Goal: Task Accomplishment & Management: Manage account settings

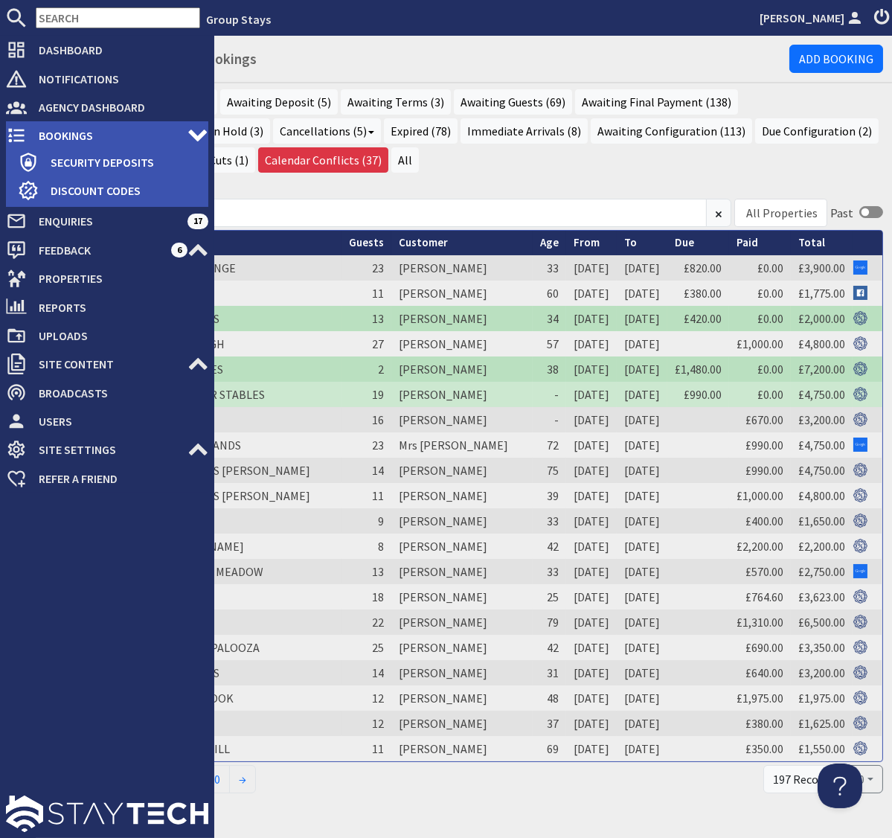
click at [56, 134] on span "Bookings" at bounding box center [107, 136] width 161 height 24
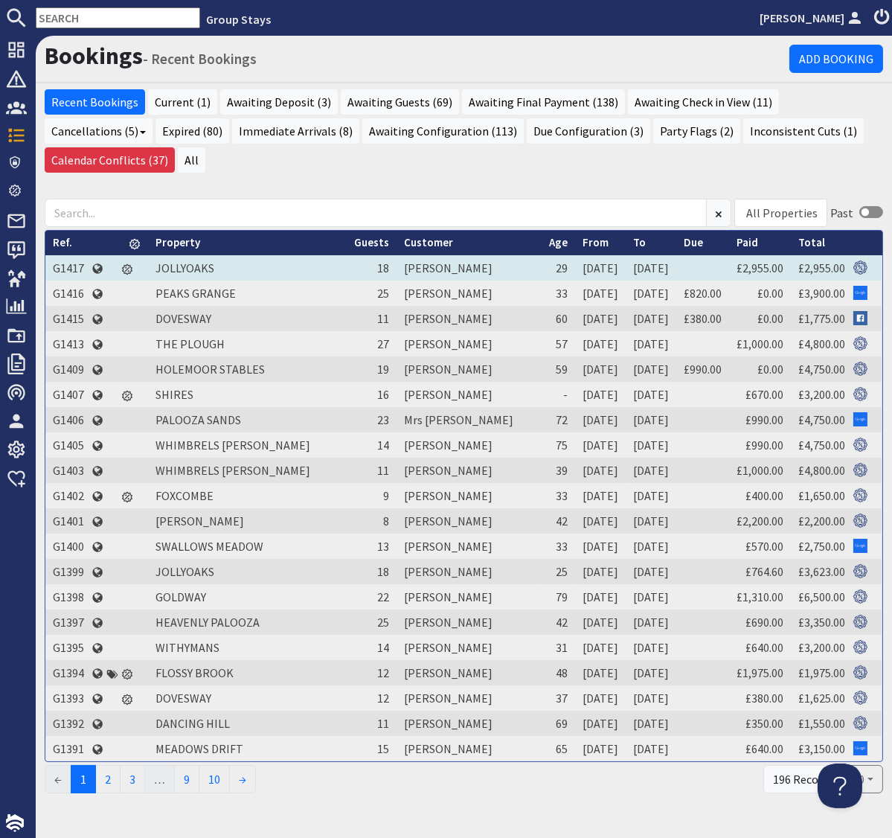
click at [70, 255] on td "G1417" at bounding box center [68, 267] width 46 height 25
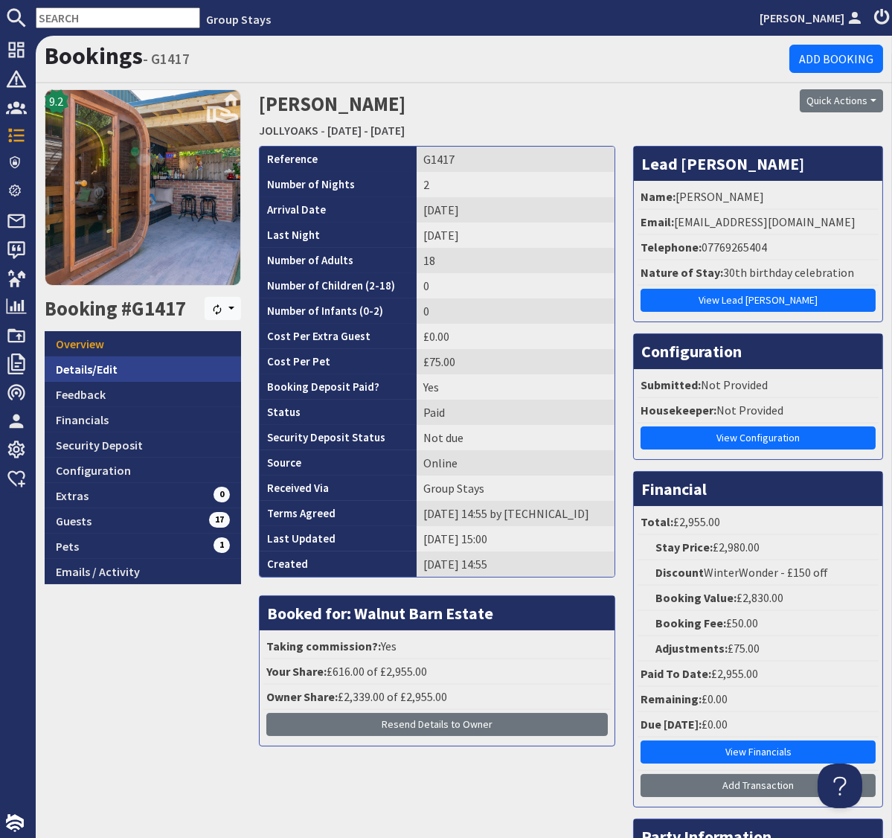
click at [83, 367] on link "Details/Edit" at bounding box center [143, 368] width 196 height 25
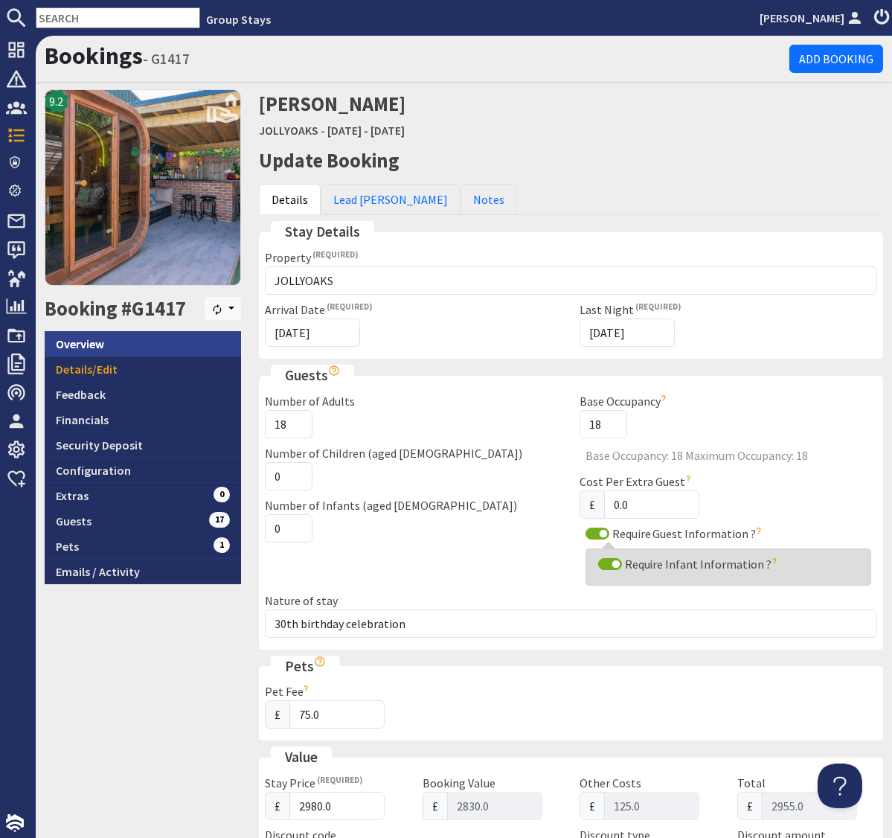
click at [87, 349] on link "Overview" at bounding box center [143, 343] width 196 height 25
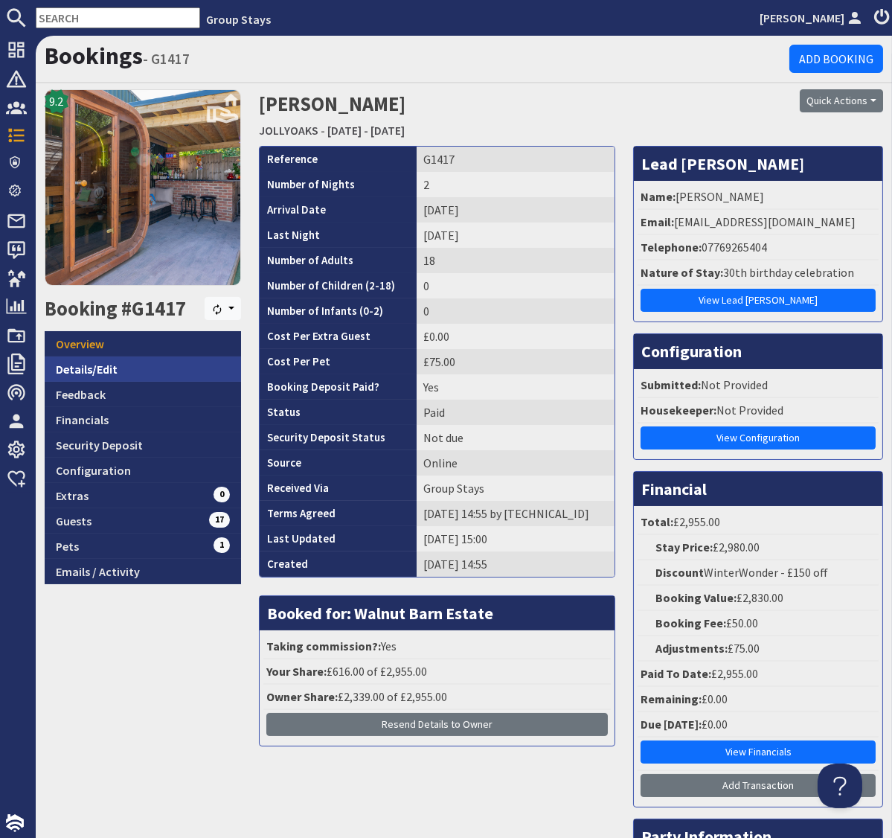
click at [95, 369] on link "Details/Edit" at bounding box center [143, 368] width 196 height 25
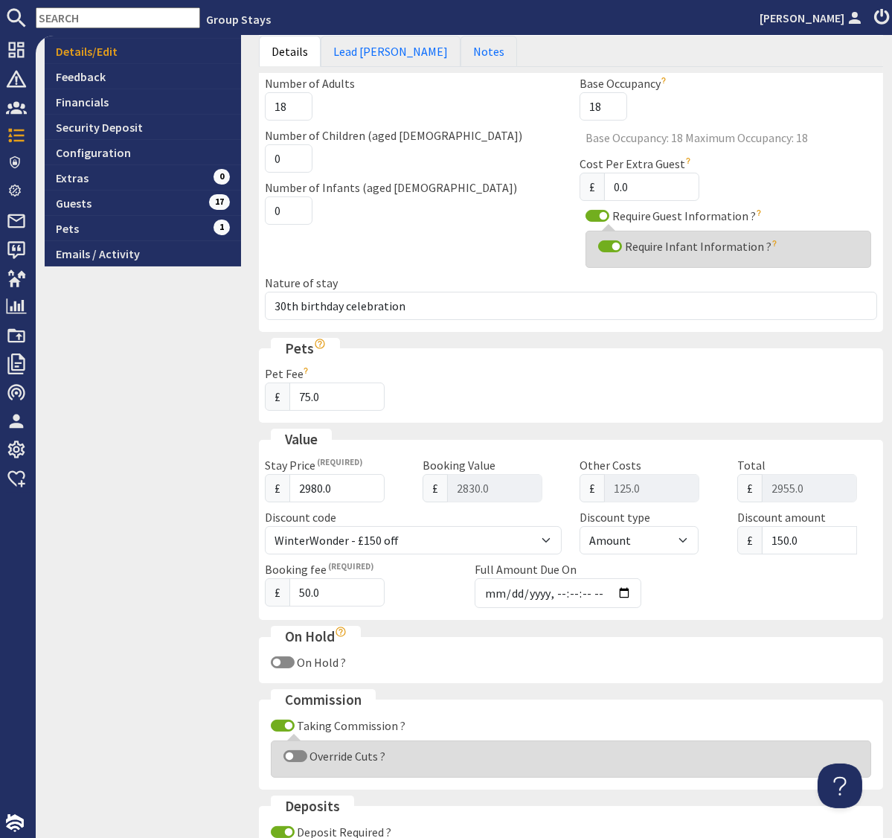
scroll to position [342, 0]
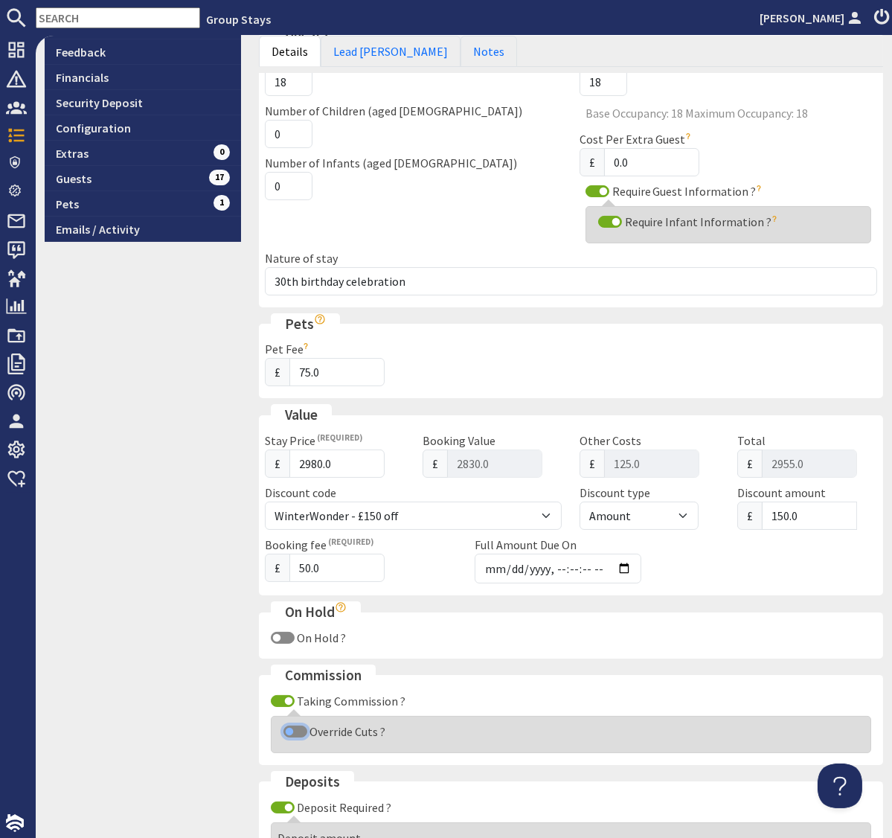
drag, startPoint x: 290, startPoint y: 727, endPoint x: 248, endPoint y: 700, distance: 50.2
click at [289, 727] on input "Override Cuts ?" at bounding box center [295, 731] width 24 height 12
checkbox input "true"
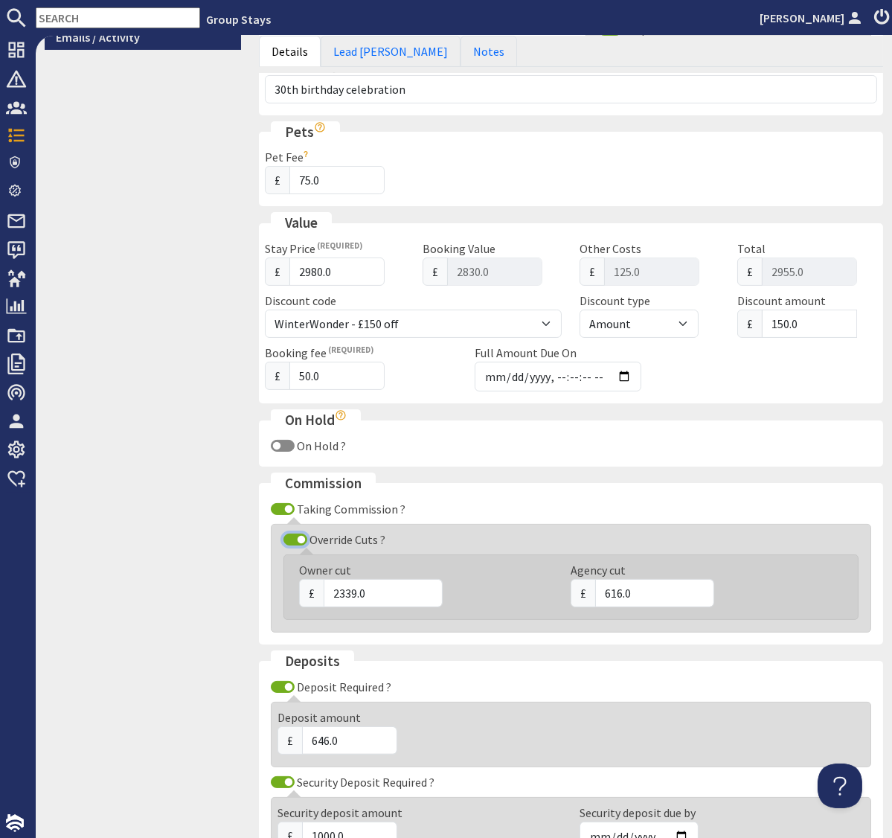
scroll to position [535, 0]
drag, startPoint x: 356, startPoint y: 591, endPoint x: 339, endPoint y: 592, distance: 16.4
click at [339, 592] on input "2339.0" at bounding box center [383, 592] width 119 height 28
type input "2459.0"
click at [201, 337] on div "9.2 Booking #G1417 [GEOGRAPHIC_DATA] Overview Details/Edit Feedback Financials …" at bounding box center [143, 304] width 214 height 1501
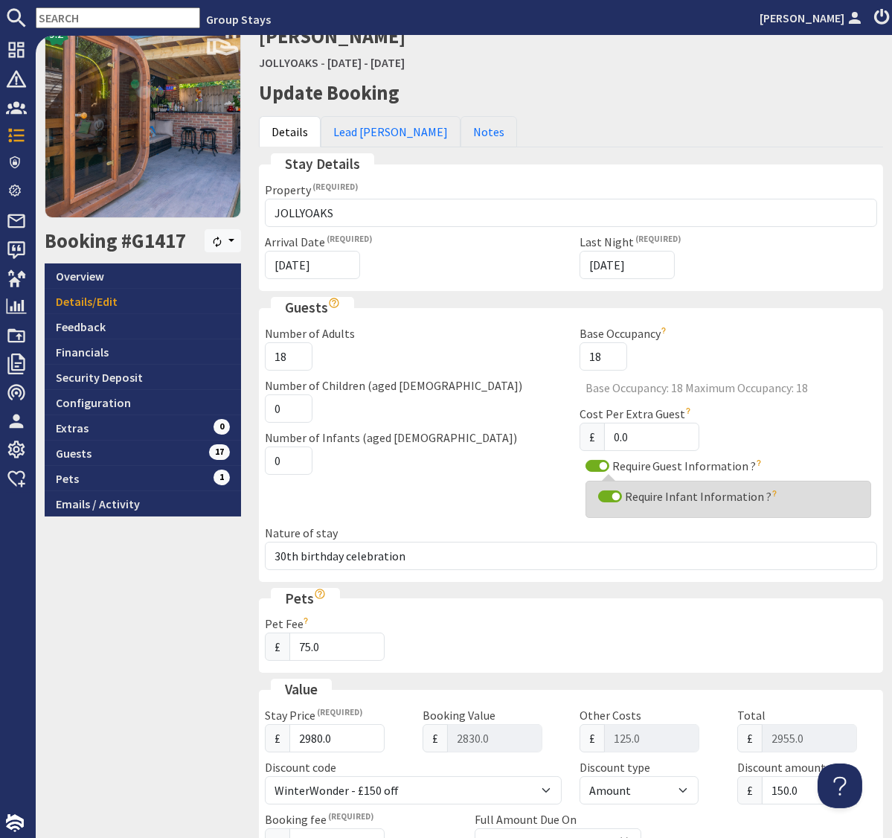
scroll to position [12, 0]
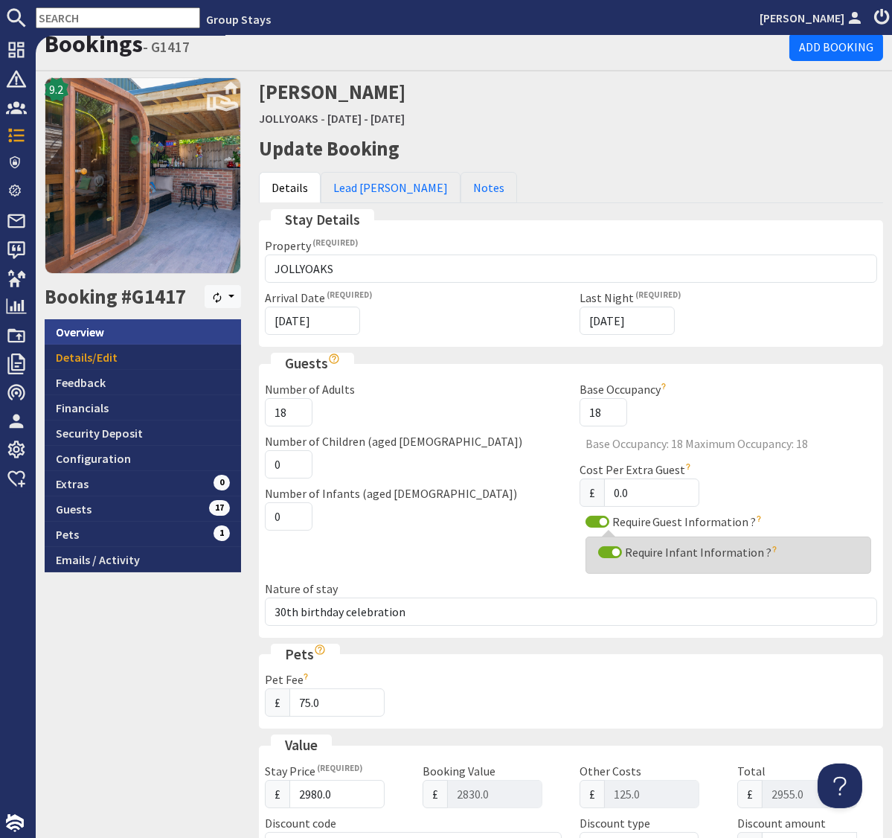
click at [88, 324] on link "Overview" at bounding box center [143, 331] width 196 height 25
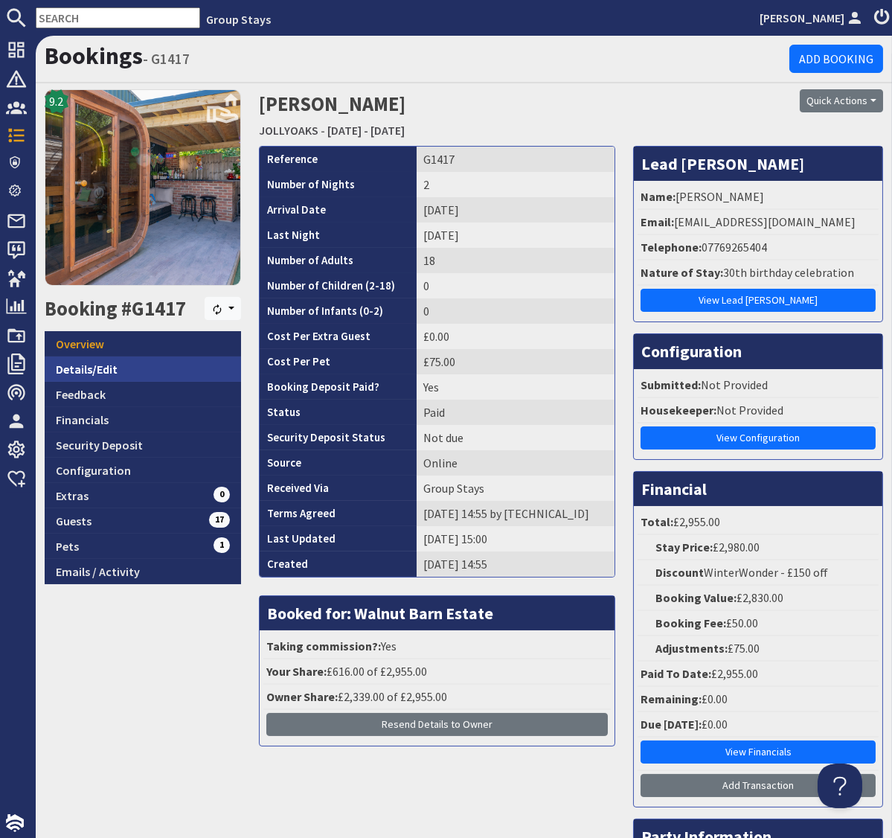
click at [80, 370] on link "Details/Edit" at bounding box center [143, 368] width 196 height 25
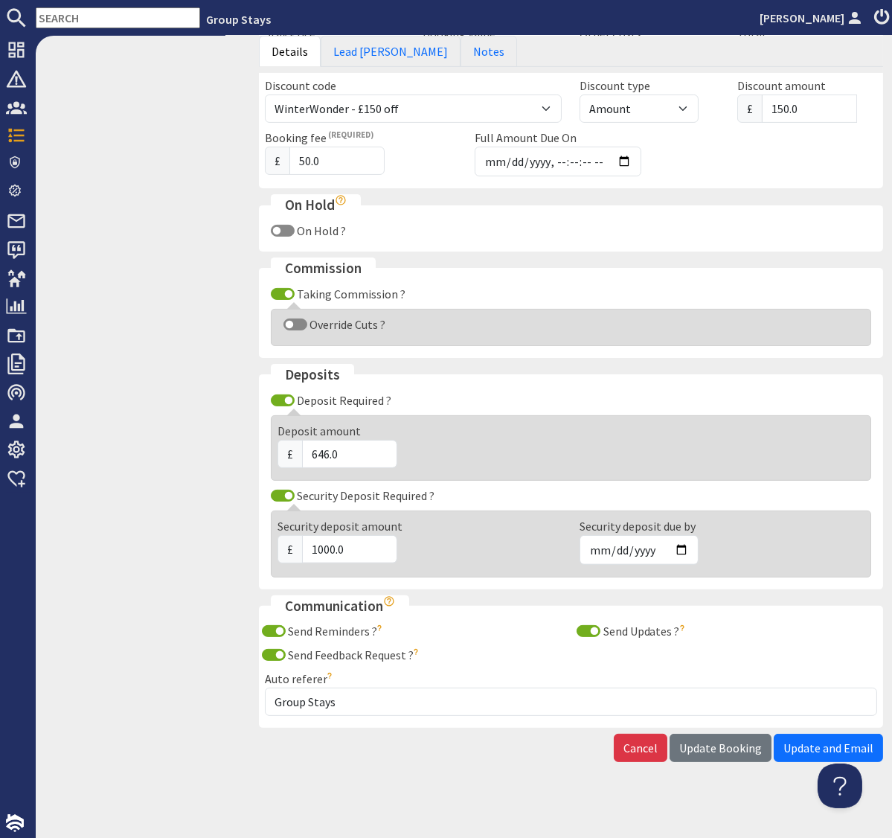
scroll to position [751, 0]
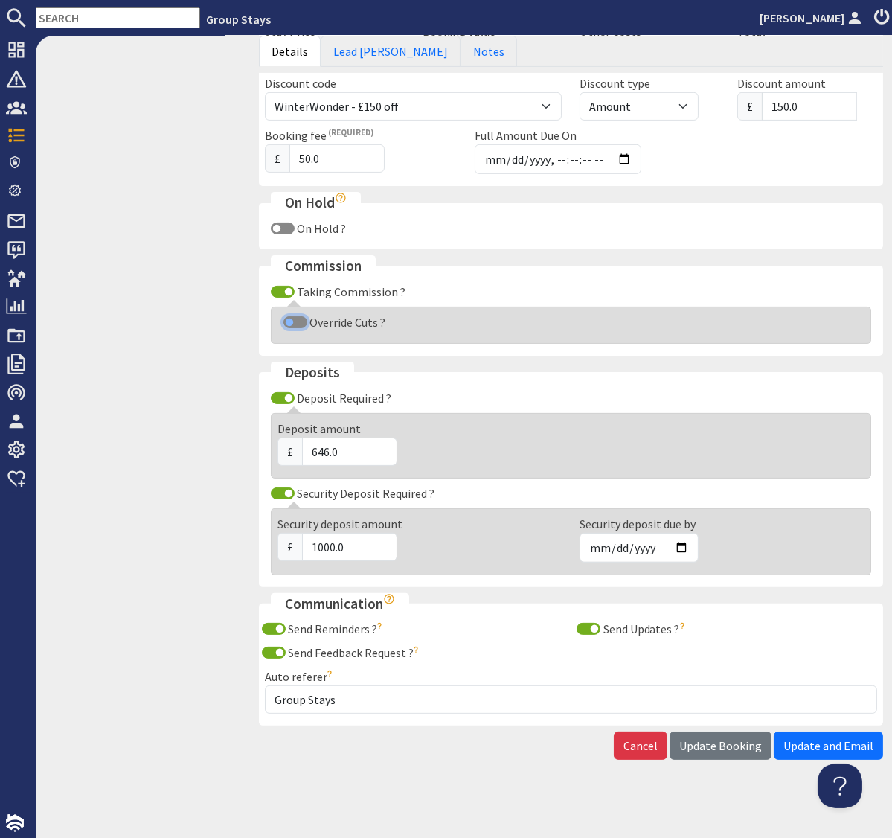
click at [292, 319] on input "Override Cuts ?" at bounding box center [295, 322] width 24 height 12
checkbox input "true"
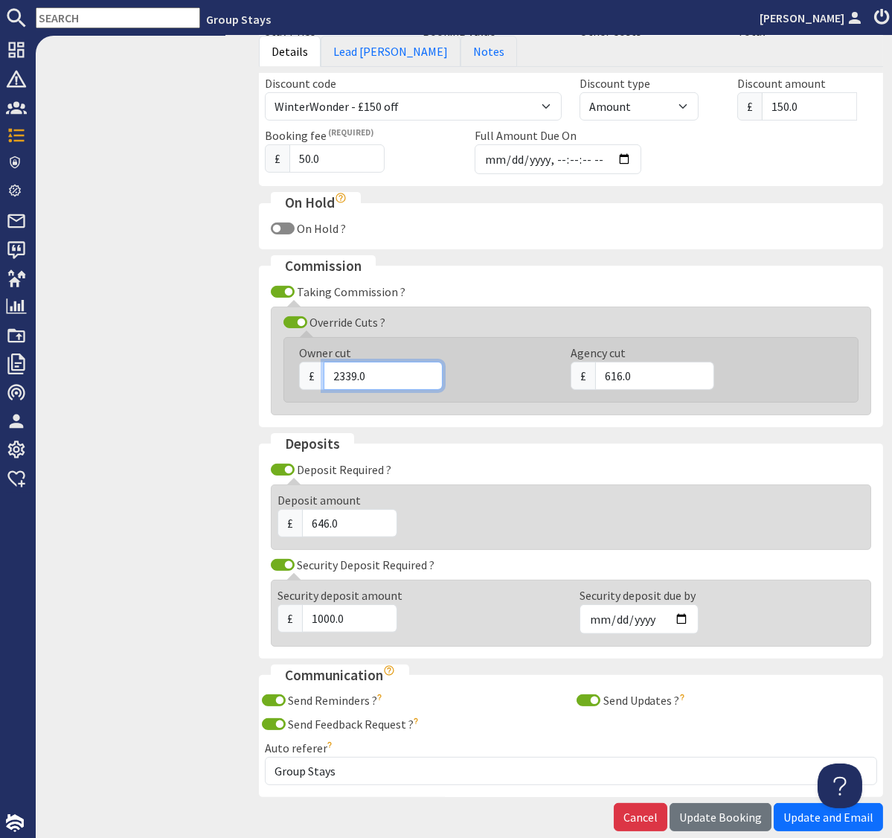
drag, startPoint x: 356, startPoint y: 375, endPoint x: 304, endPoint y: 371, distance: 52.3
click at [304, 371] on div "£ 2339.0" at bounding box center [426, 376] width 254 height 28
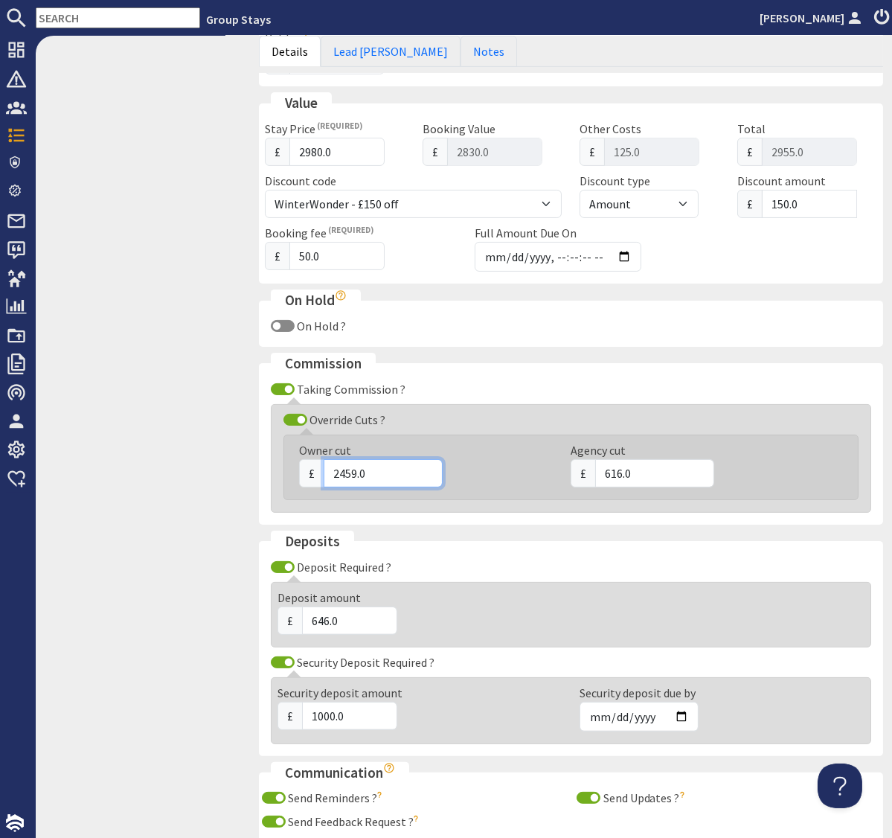
scroll to position [644, 0]
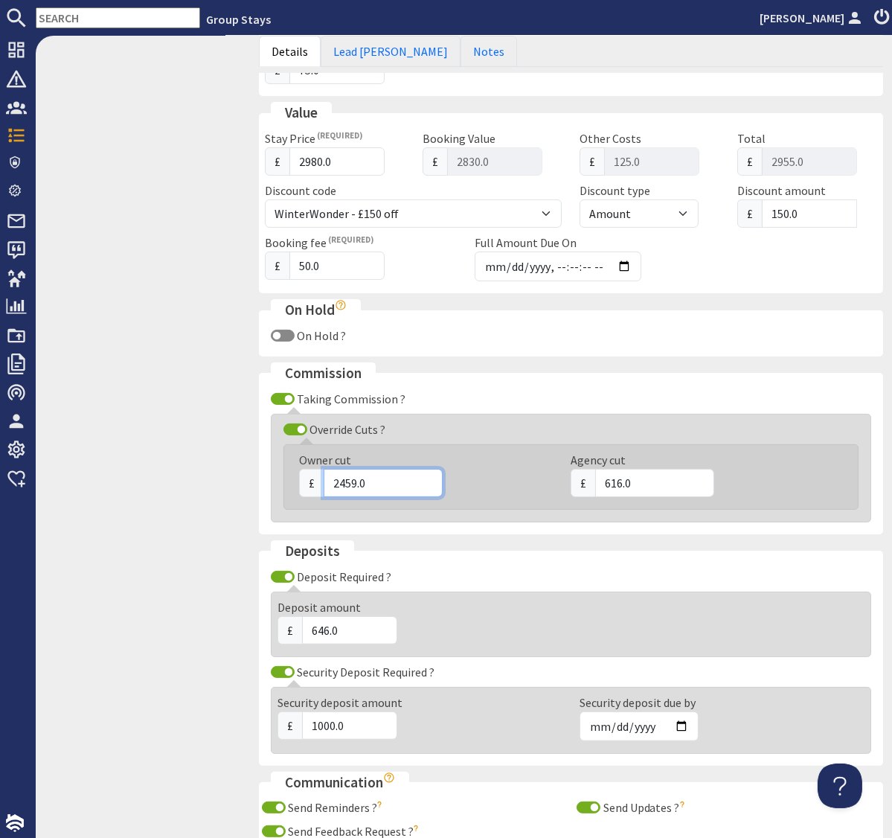
type input "2459.0"
click at [622, 481] on input "615.99" at bounding box center [654, 483] width 119 height 28
drag, startPoint x: 646, startPoint y: 478, endPoint x: 580, endPoint y: 478, distance: 65.5
click at [580, 478] on div "£ 615.99" at bounding box center [698, 482] width 254 height 28
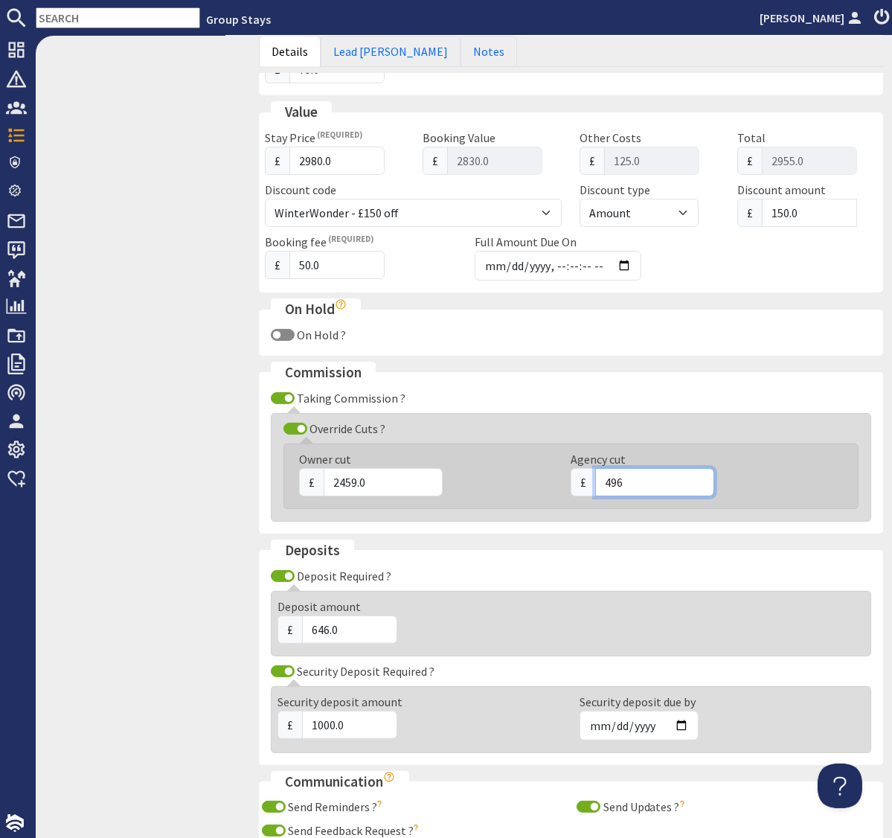
type input "496"
click at [199, 519] on div "9.2 Booking #G1417 [GEOGRAPHIC_DATA] Overview Details/Edit Feedback Financials …" at bounding box center [143, 194] width 214 height 1501
click at [628, 478] on input "496" at bounding box center [654, 482] width 119 height 28
click at [185, 551] on div "9.2 Booking #G1417 [GEOGRAPHIC_DATA] Overview Details/Edit Feedback Financials …" at bounding box center [143, 194] width 214 height 1501
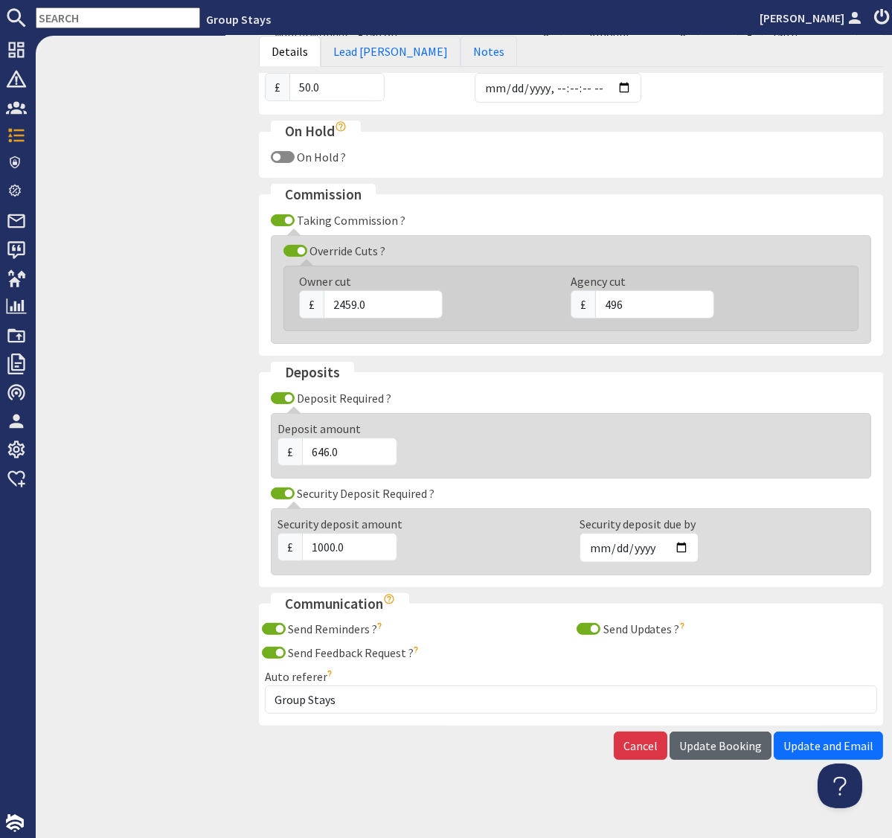
click at [738, 749] on span "Update Booking" at bounding box center [720, 745] width 83 height 15
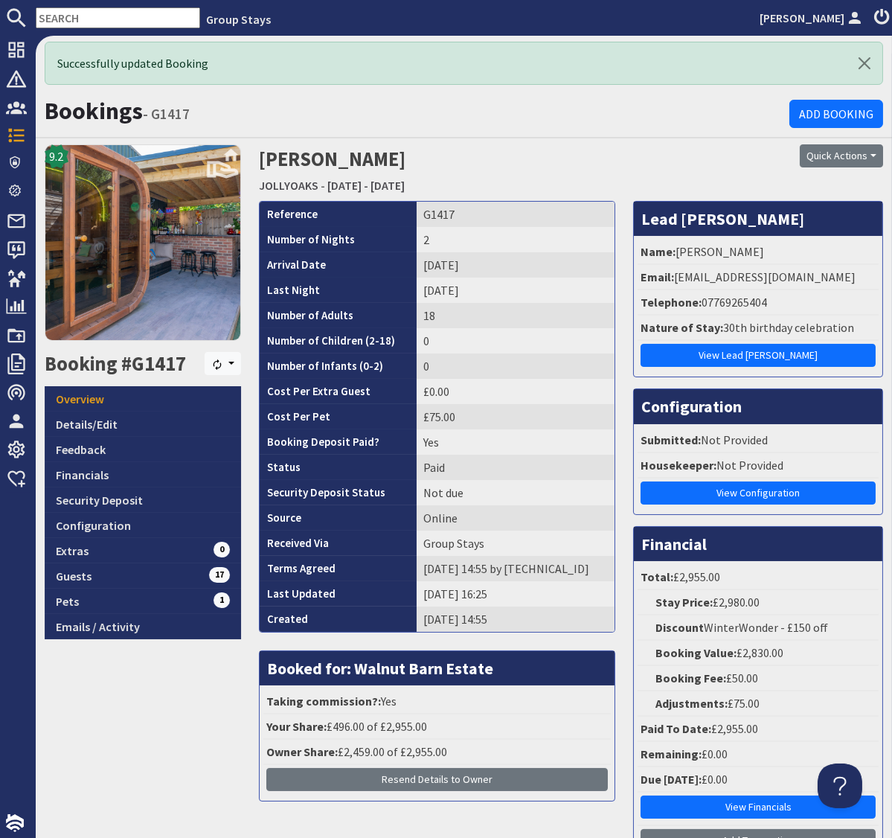
click at [95, 16] on input "text" at bounding box center [118, 17] width 164 height 21
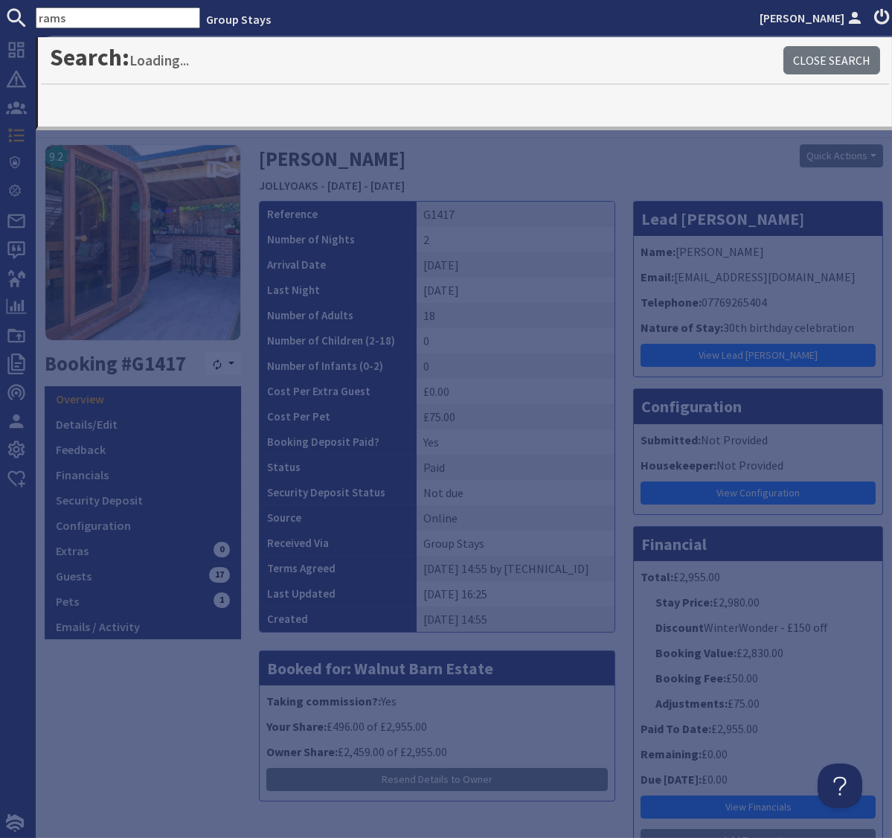
type input "rams"
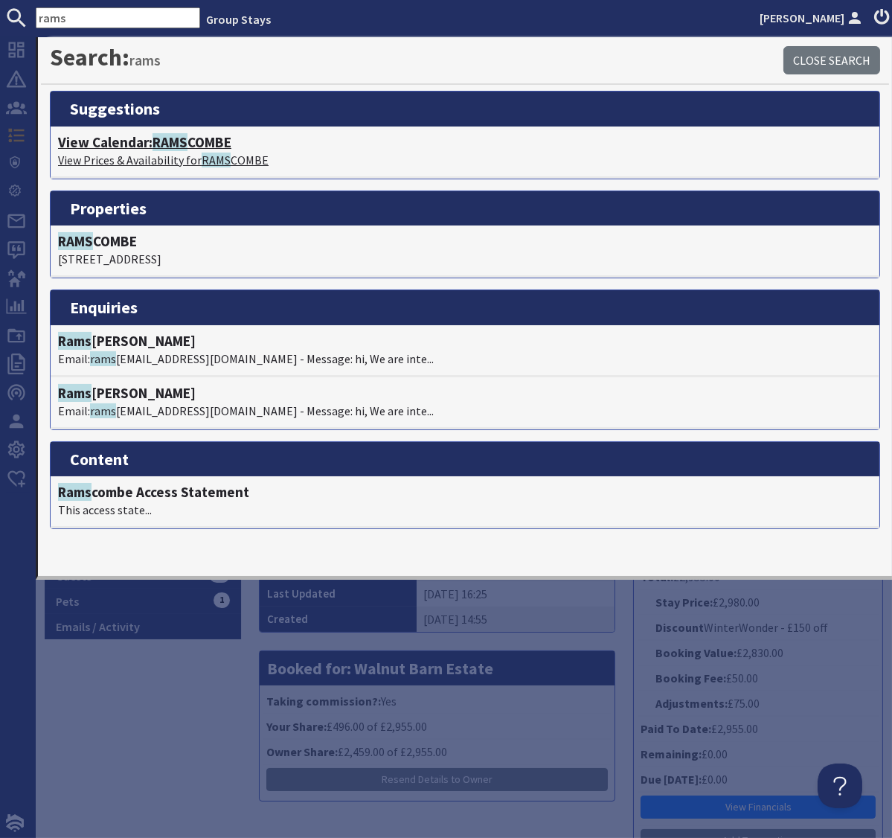
click at [185, 141] on span "RAMS" at bounding box center [170, 142] width 35 height 18
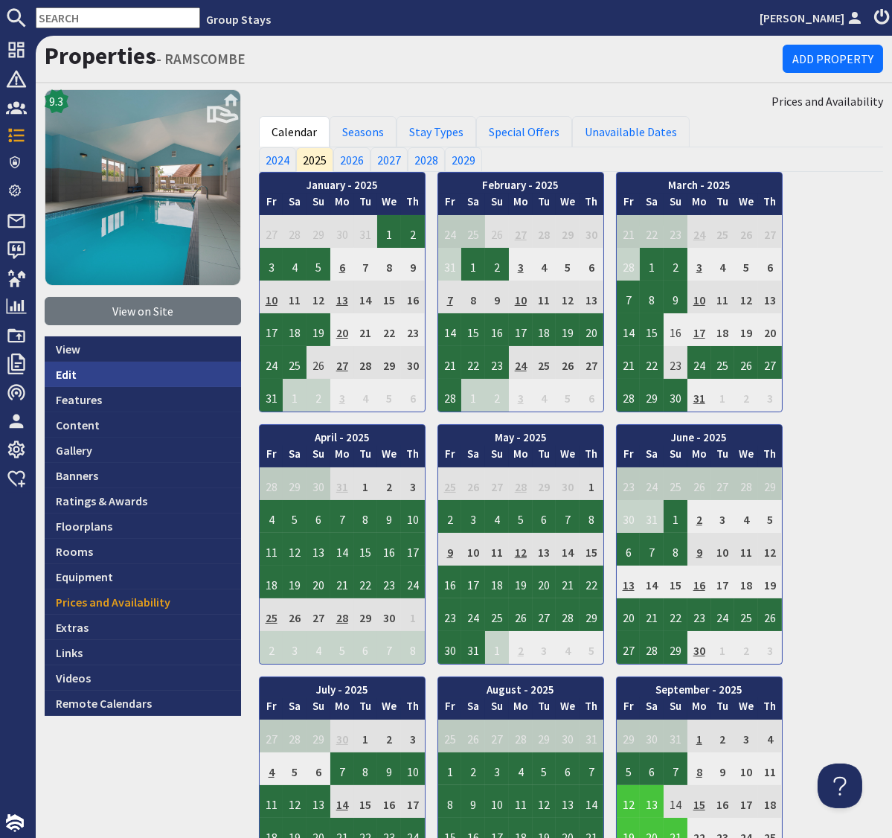
click at [68, 377] on link "Edit" at bounding box center [143, 374] width 196 height 25
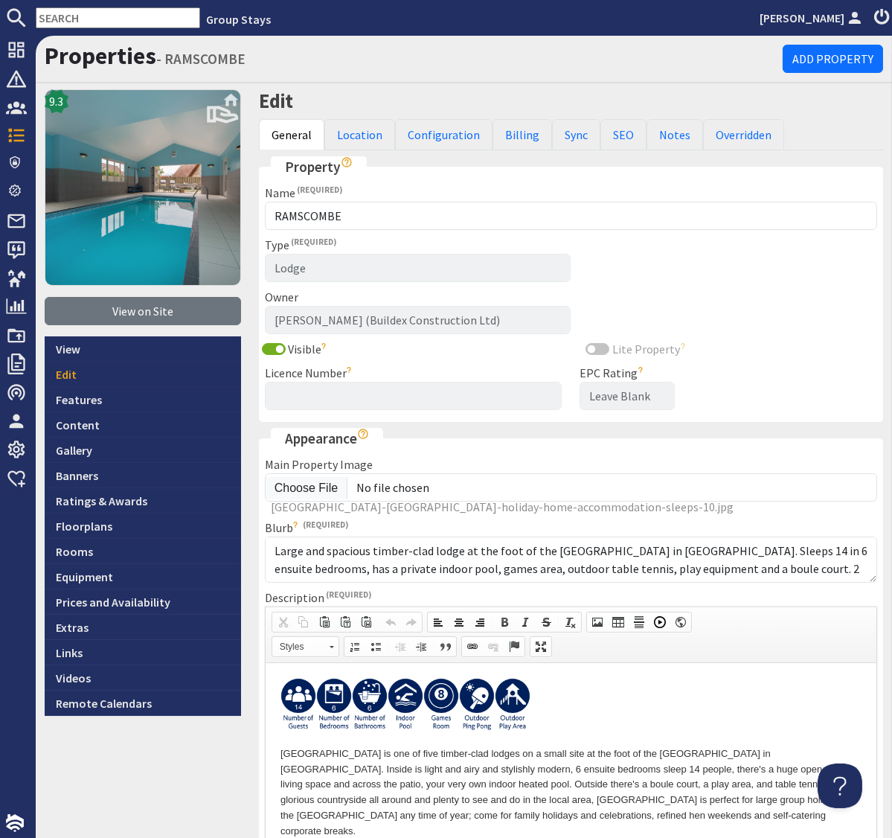
click at [577, 703] on p at bounding box center [570, 706] width 581 height 59
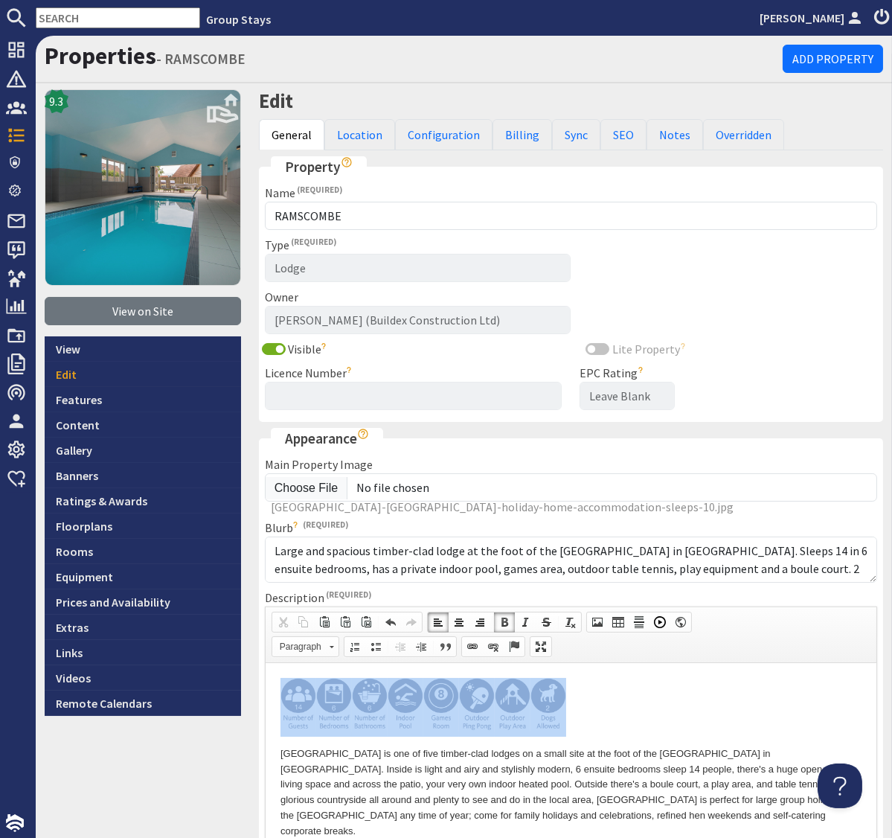
drag, startPoint x: 484, startPoint y: 705, endPoint x: 274, endPoint y: 705, distance: 209.8
click at [493, 646] on span at bounding box center [493, 647] width 12 height 12
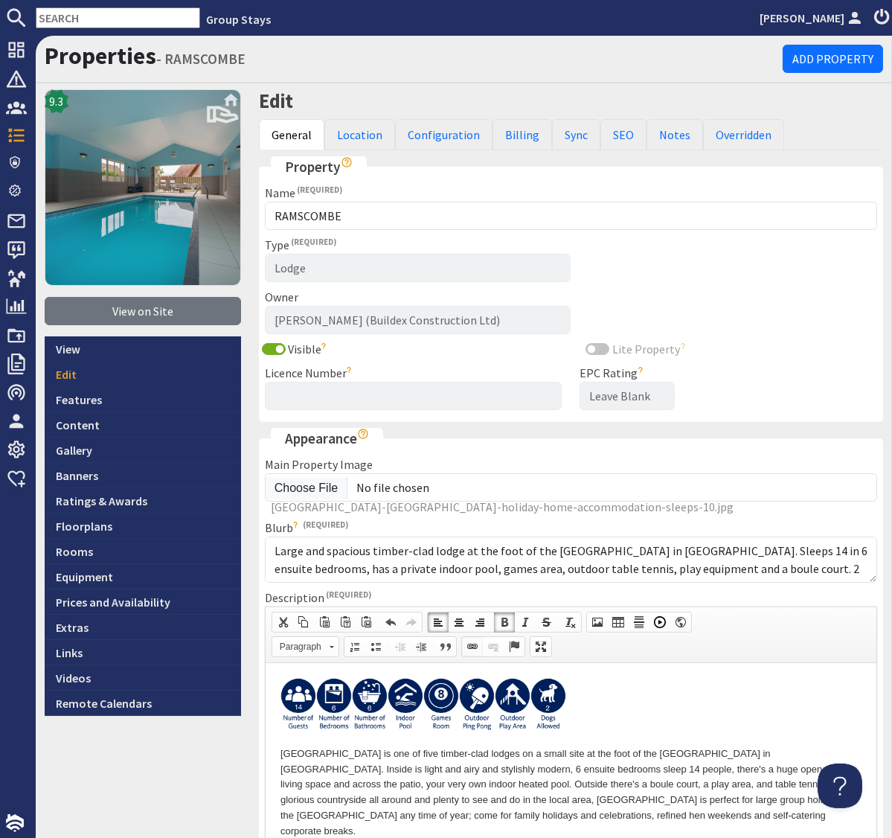
click at [472, 644] on span at bounding box center [473, 647] width 12 height 12
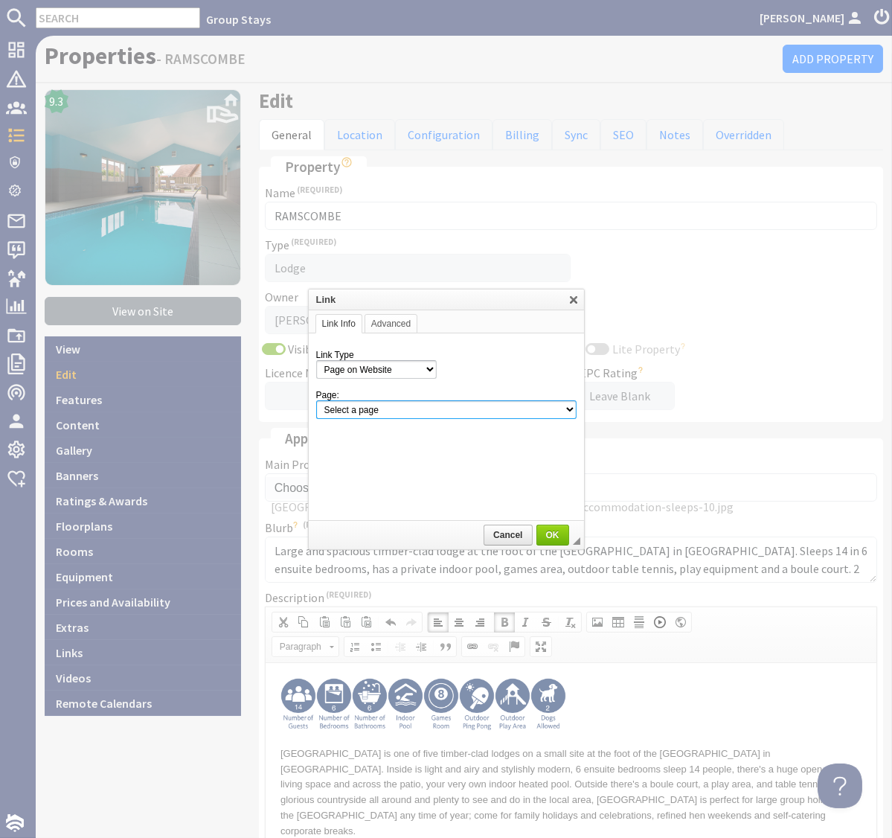
click at [408, 408] on select "Select a page Homepage Content Page · About Us · Cancellations and Charges · Co…" at bounding box center [446, 409] width 260 height 19
select select "property!ramscombe"
click at [316, 400] on select "Select a page Homepage Content Page · About Us · Cancellations and Charges · Co…" at bounding box center [446, 409] width 260 height 19
click at [549, 538] on span "OK" at bounding box center [553, 535] width 30 height 10
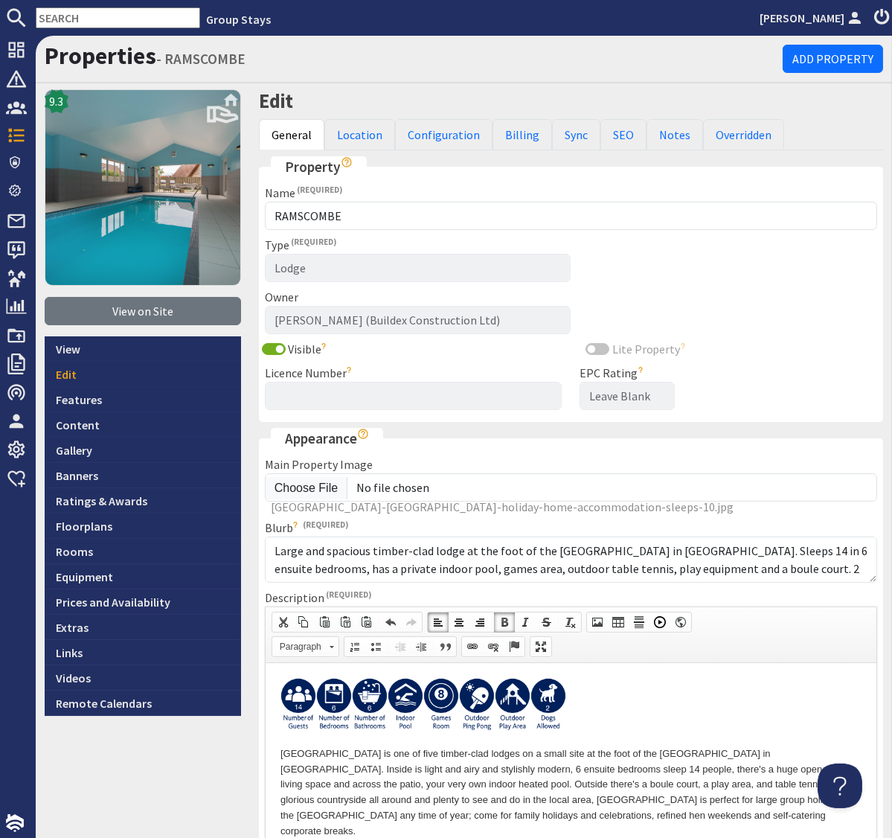
click at [629, 714] on p at bounding box center [570, 706] width 581 height 59
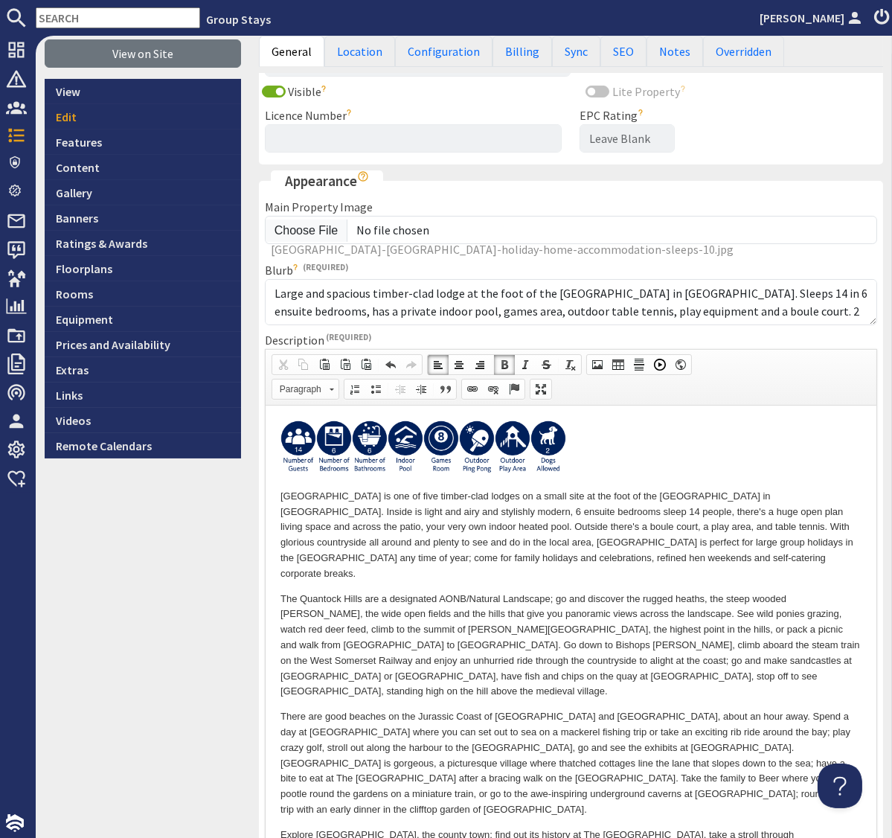
scroll to position [644, 0]
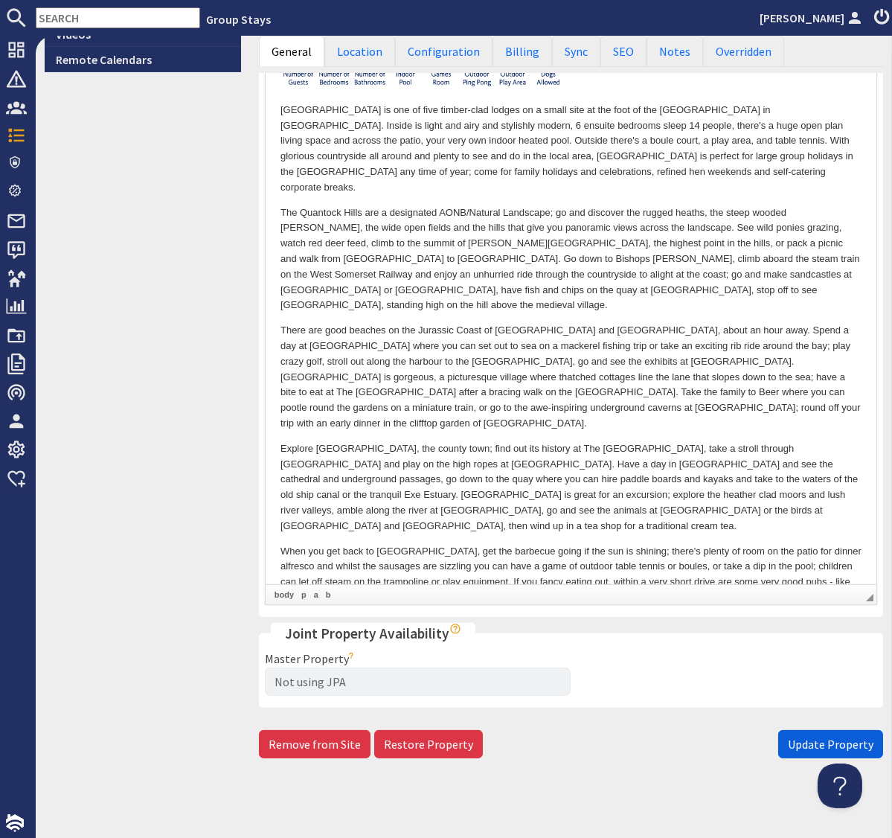
click at [814, 737] on span "Update Property" at bounding box center [831, 744] width 86 height 15
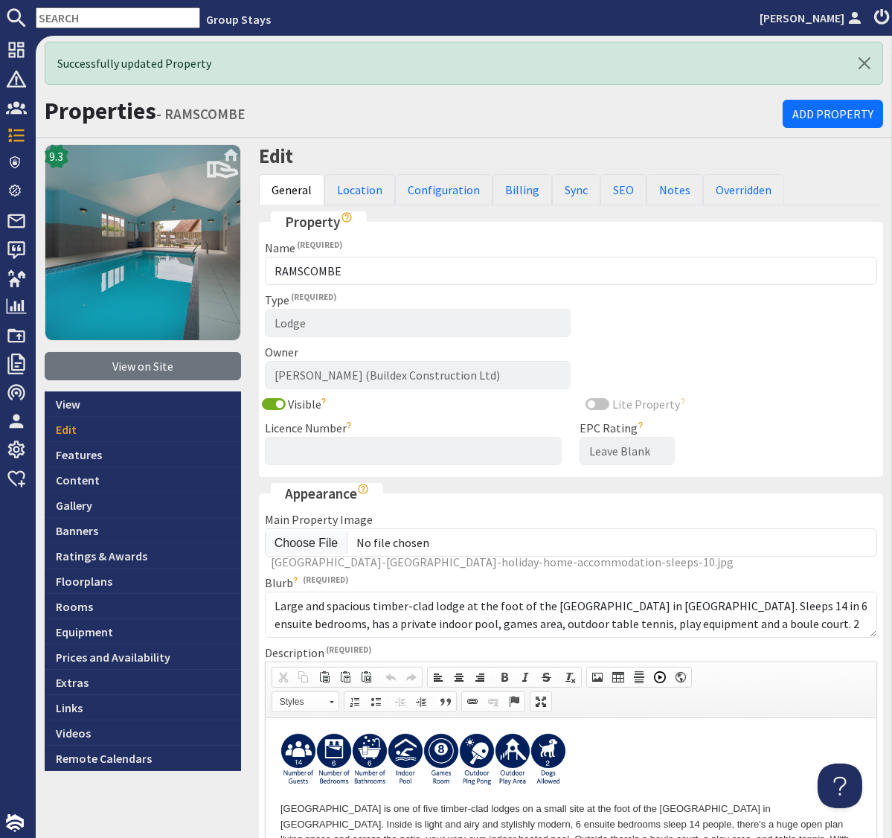
scroll to position [0, 0]
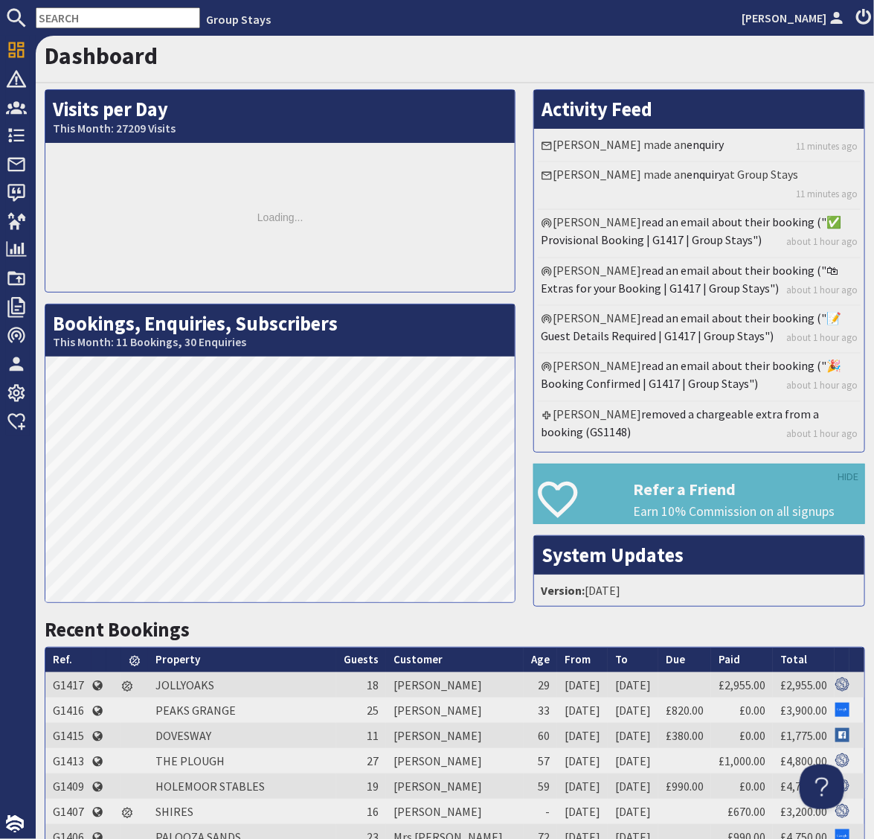
click at [90, 19] on input "text" at bounding box center [118, 17] width 164 height 21
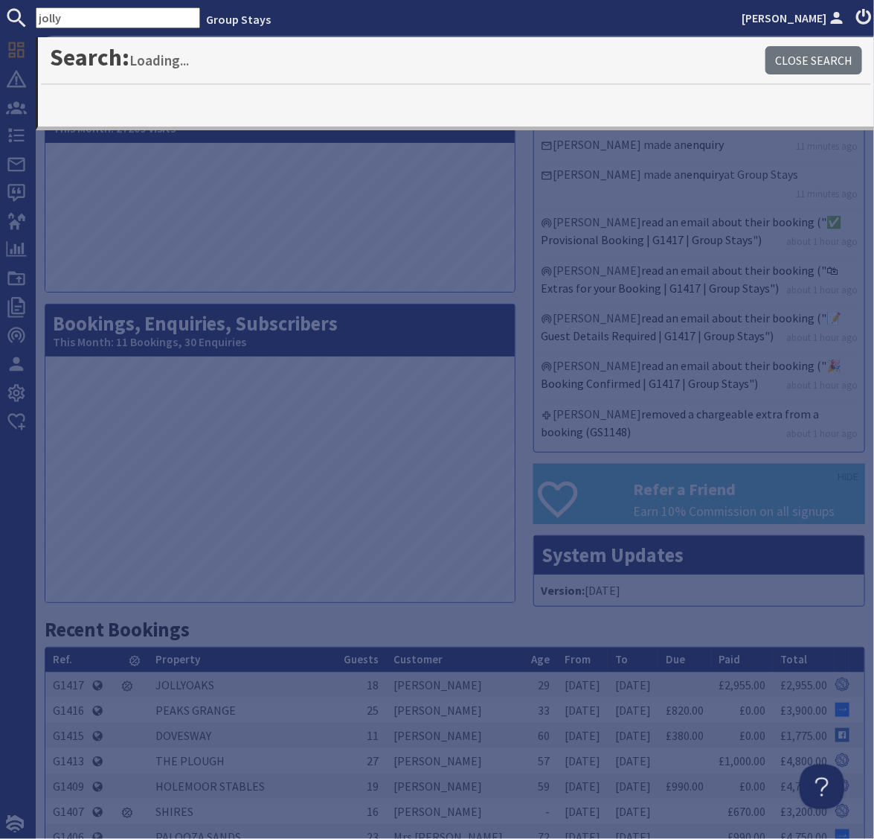
type input "jolly"
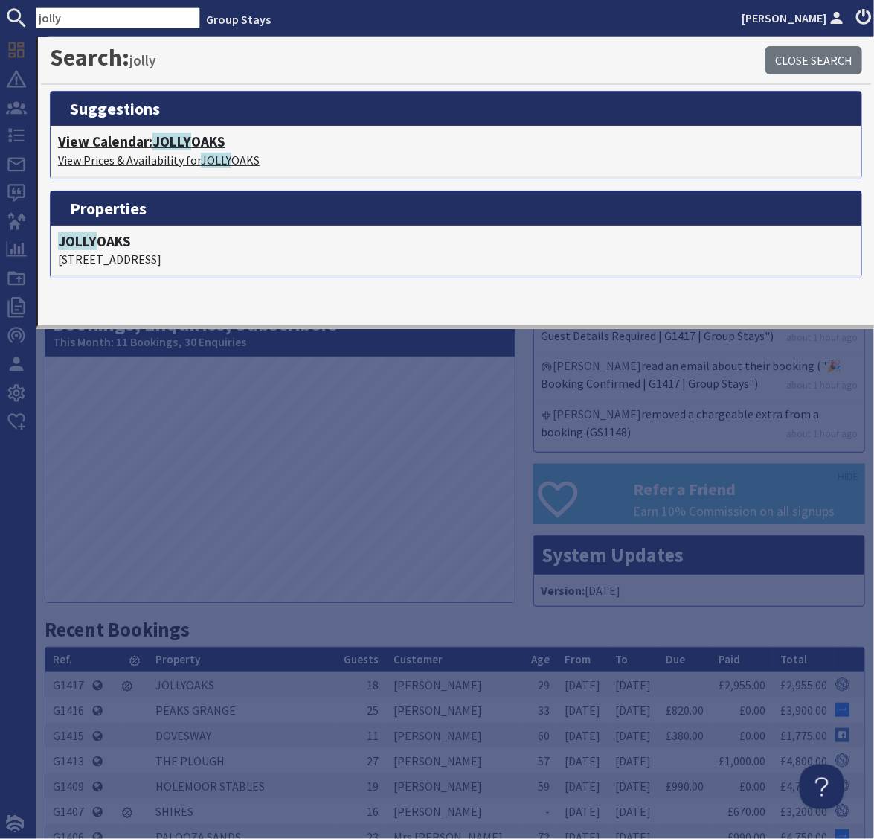
click at [185, 139] on span "JOLLY" at bounding box center [172, 141] width 39 height 18
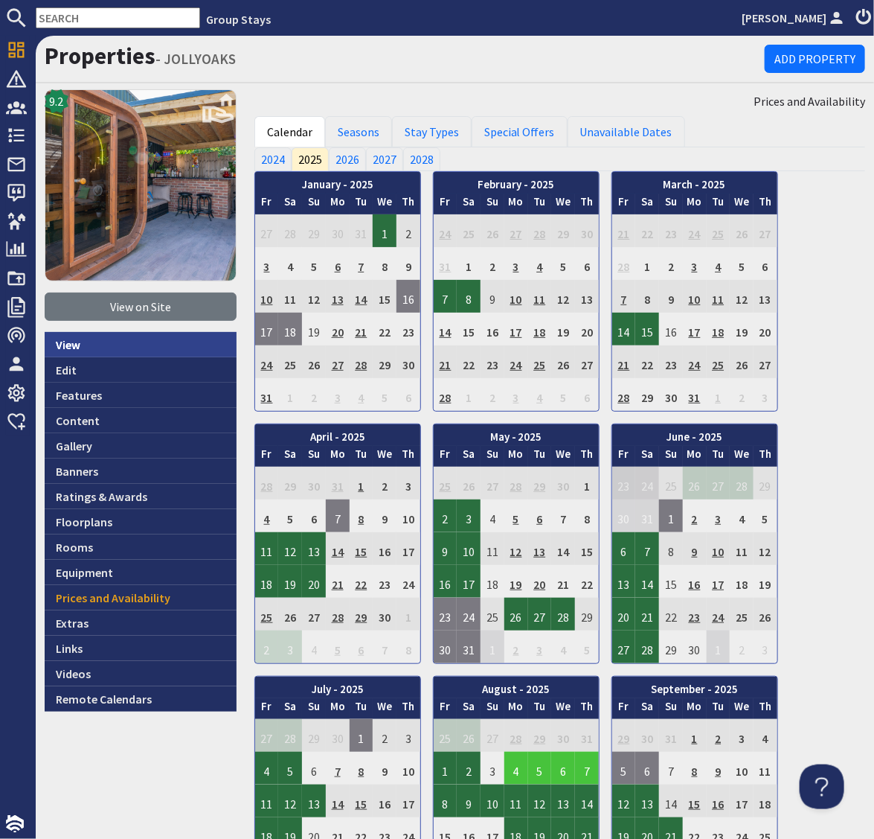
click at [63, 338] on link "View" at bounding box center [141, 344] width 192 height 25
